Goal: Task Accomplishment & Management: Use online tool/utility

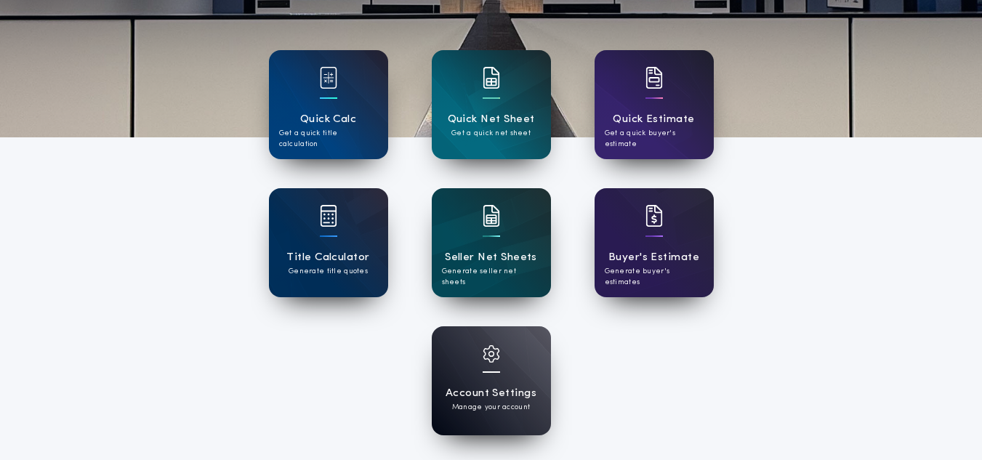
scroll to position [126, 0]
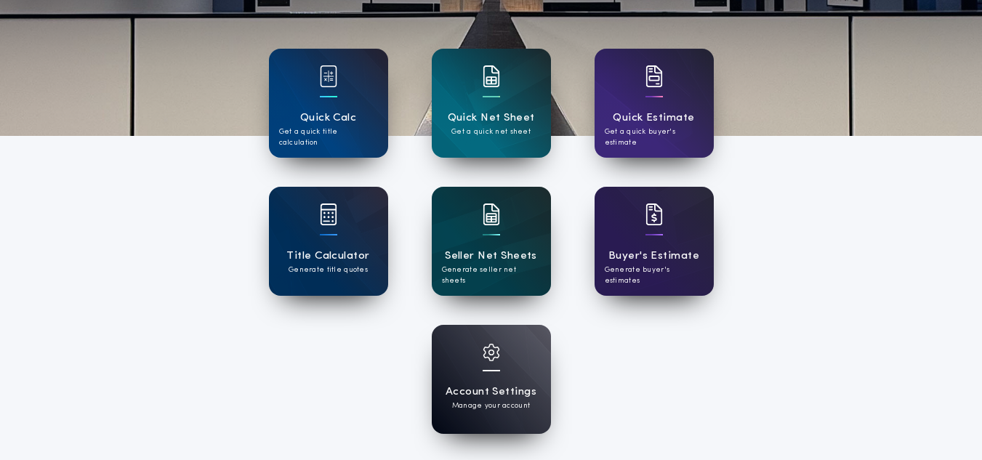
click at [500, 248] on h1 "Seller Net Sheets" at bounding box center [491, 256] width 92 height 17
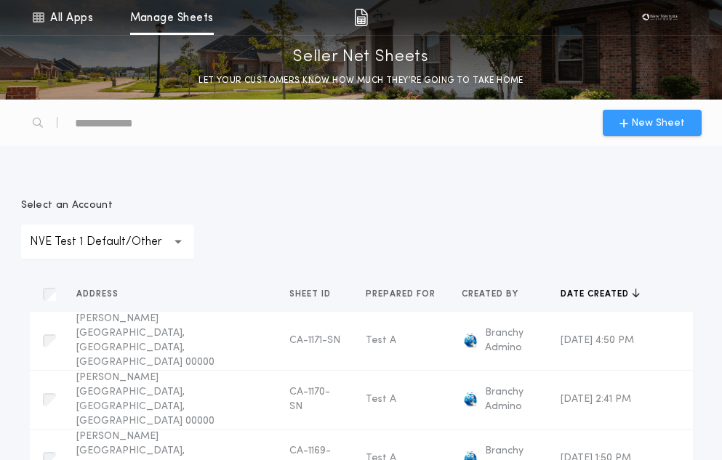
click at [630, 124] on span "New Sheet" at bounding box center [652, 123] width 65 height 15
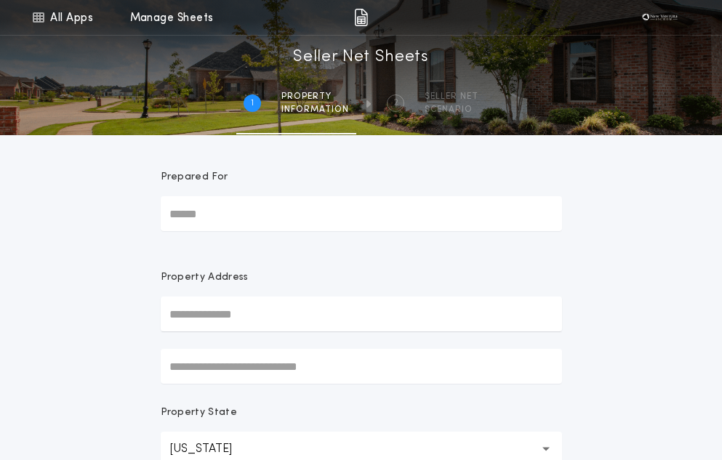
click at [224, 215] on input "Prepared For" at bounding box center [361, 213] width 401 height 35
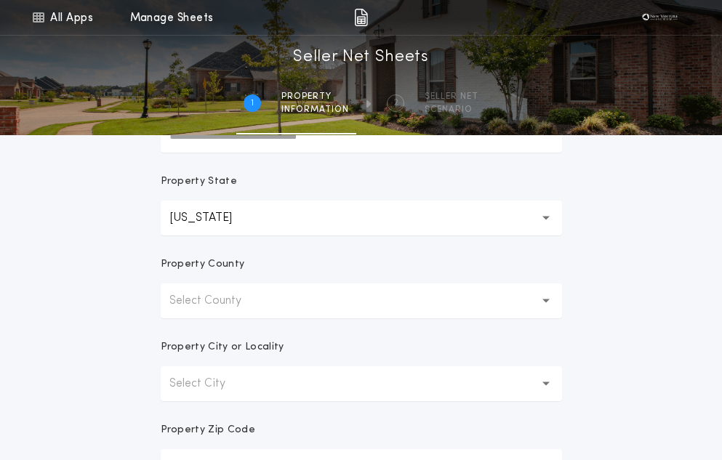
scroll to position [233, 0]
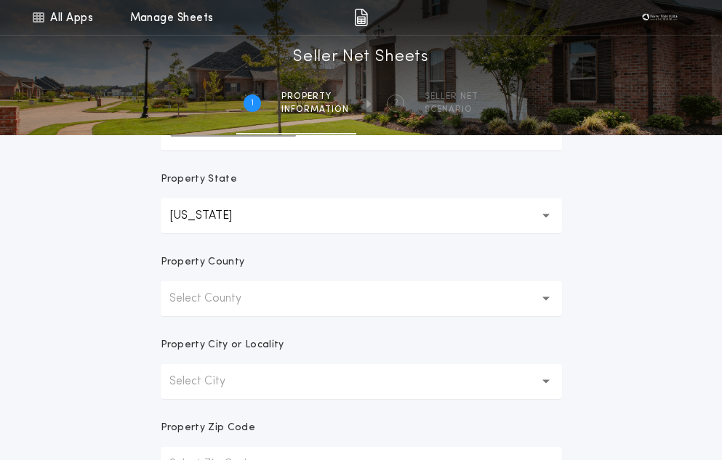
type input "****"
click at [224, 281] on button "Select County" at bounding box center [361, 298] width 401 height 35
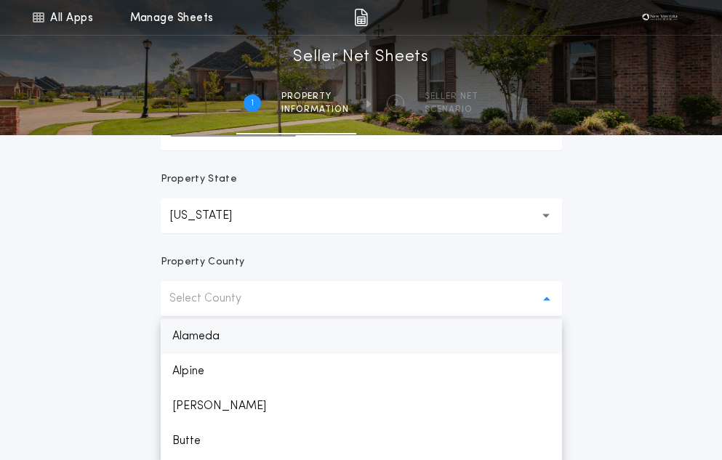
click at [247, 339] on p "Alameda" at bounding box center [361, 336] width 401 height 35
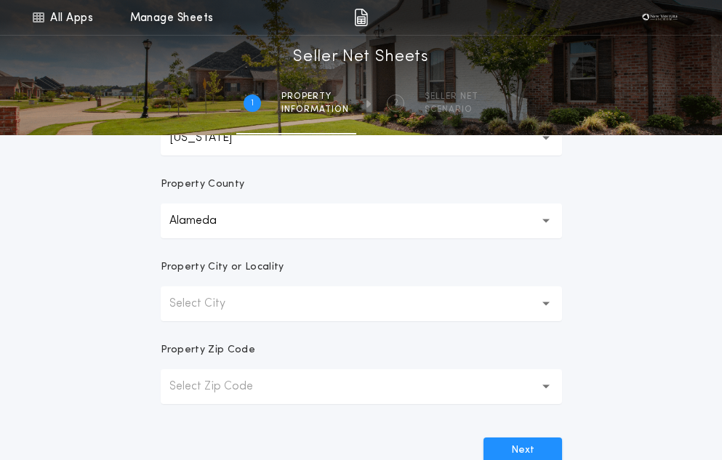
scroll to position [312, 0]
drag, startPoint x: 211, startPoint y: 334, endPoint x: 174, endPoint y: 316, distance: 41.0
click at [174, 316] on form "Prepared For **** Property Address Property State [US_STATE] ** Property [GEOGR…" at bounding box center [361, 143] width 436 height 640
click at [174, 316] on button "Select City" at bounding box center [361, 303] width 401 height 35
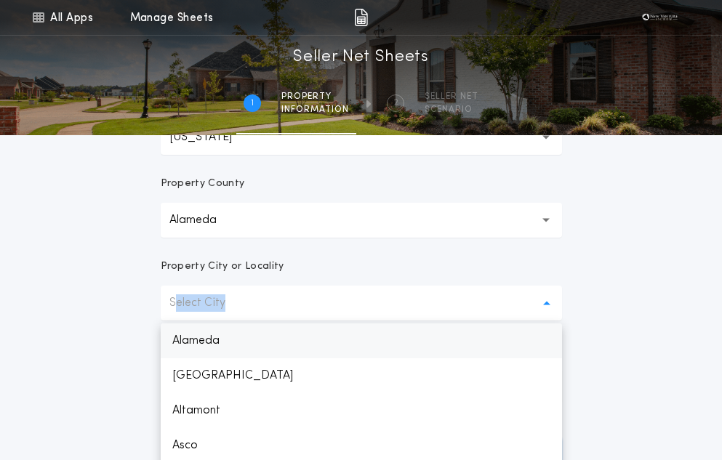
click at [208, 338] on p "Alameda" at bounding box center [361, 341] width 401 height 35
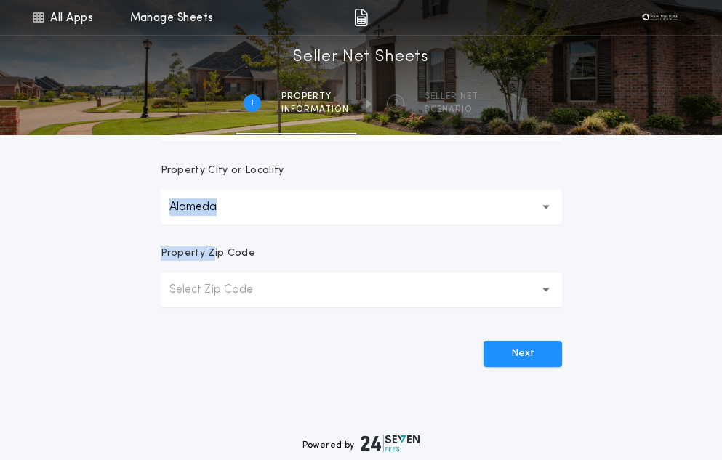
scroll to position [409, 0]
click at [225, 295] on p "Select Zip Code" at bounding box center [222, 289] width 107 height 17
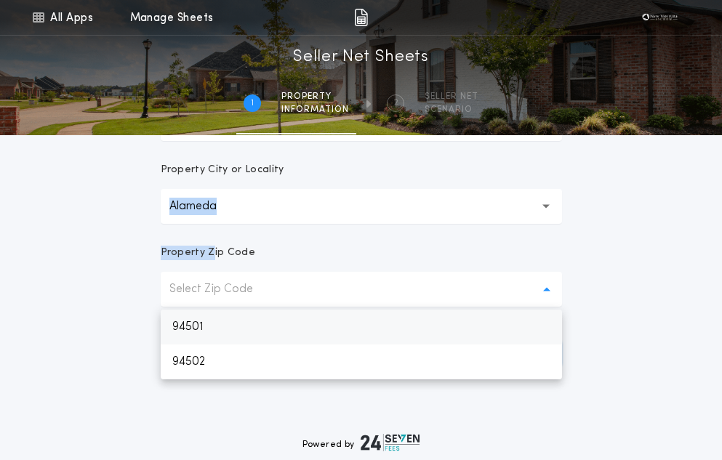
click at [251, 324] on p "94501" at bounding box center [361, 327] width 401 height 35
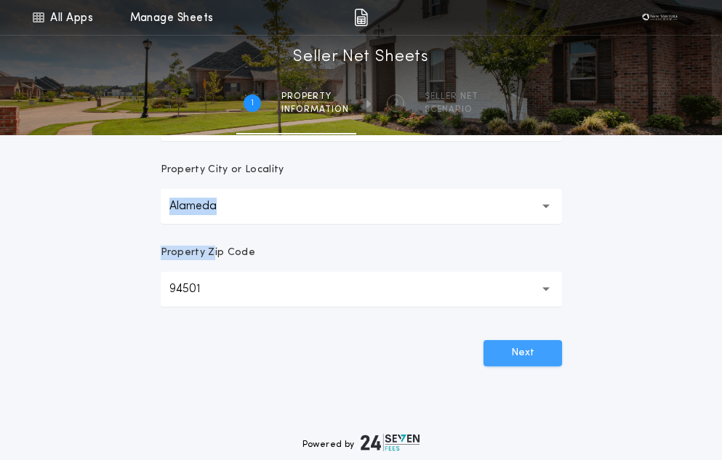
click at [503, 354] on button "Next" at bounding box center [523, 353] width 79 height 26
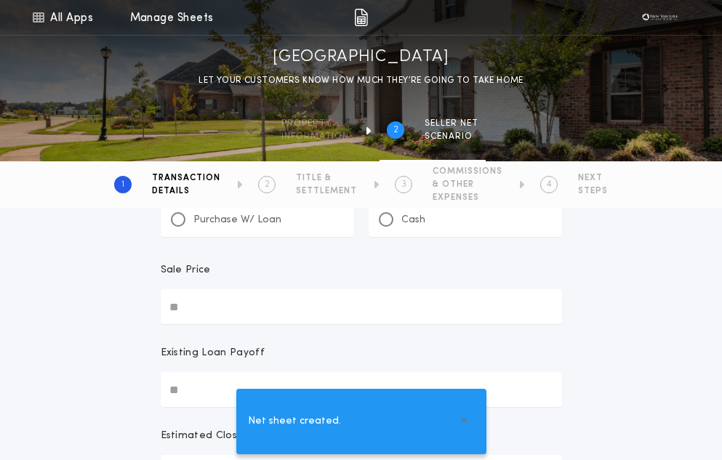
scroll to position [0, 0]
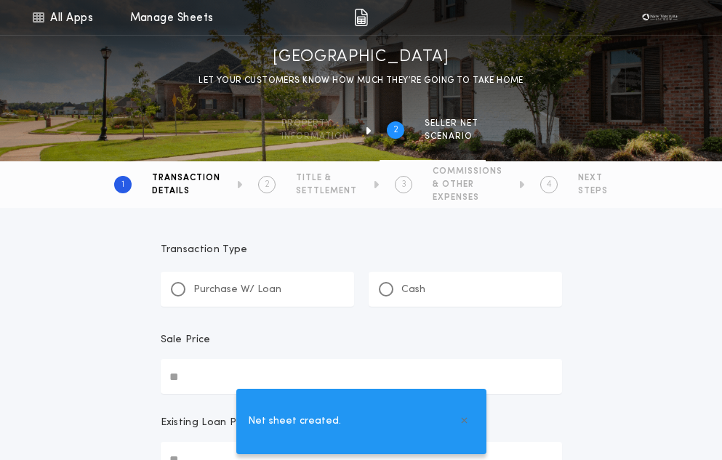
click at [277, 272] on div "Purchase W/ Loan" at bounding box center [257, 289] width 193 height 35
